Goal: Task Accomplishment & Management: Manage account settings

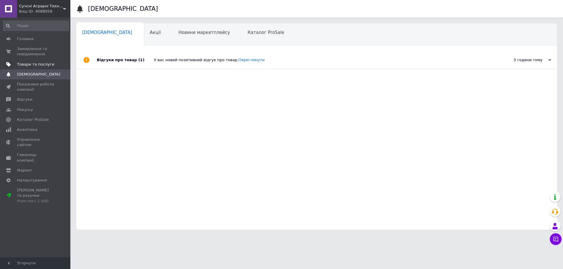
click at [37, 64] on span "Товари та послуги" at bounding box center [35, 64] width 37 height 5
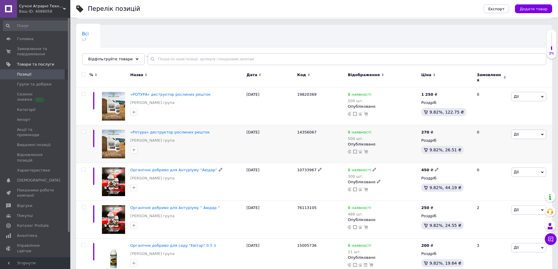
scroll to position [117, 0]
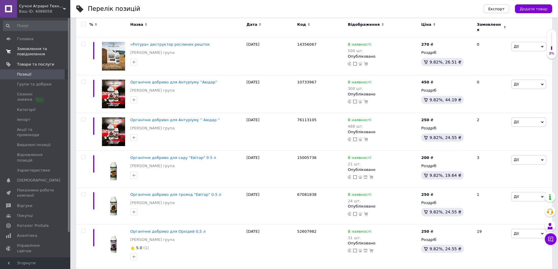
click at [35, 53] on span "Замовлення та повідомлення" at bounding box center [35, 51] width 37 height 11
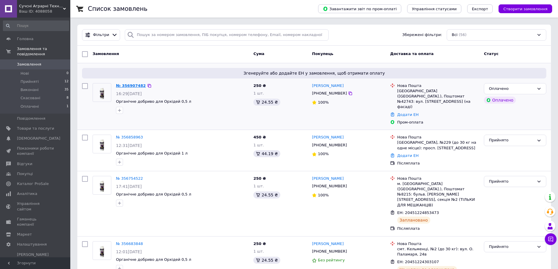
click at [136, 85] on link "№ 356907482" at bounding box center [131, 85] width 30 height 4
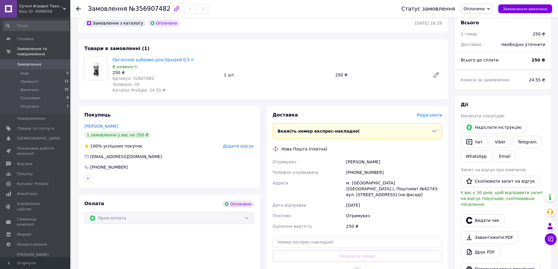
scroll to position [205, 0]
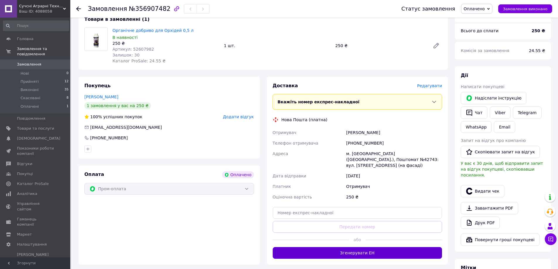
click at [394, 247] on button "Згенерувати ЕН" at bounding box center [358, 253] width 170 height 12
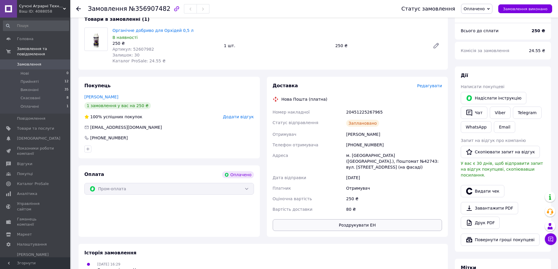
click at [398, 219] on button "Роздрукувати ЕН" at bounding box center [358, 225] width 170 height 12
